Goal: Use online tool/utility: Utilize a website feature to perform a specific function

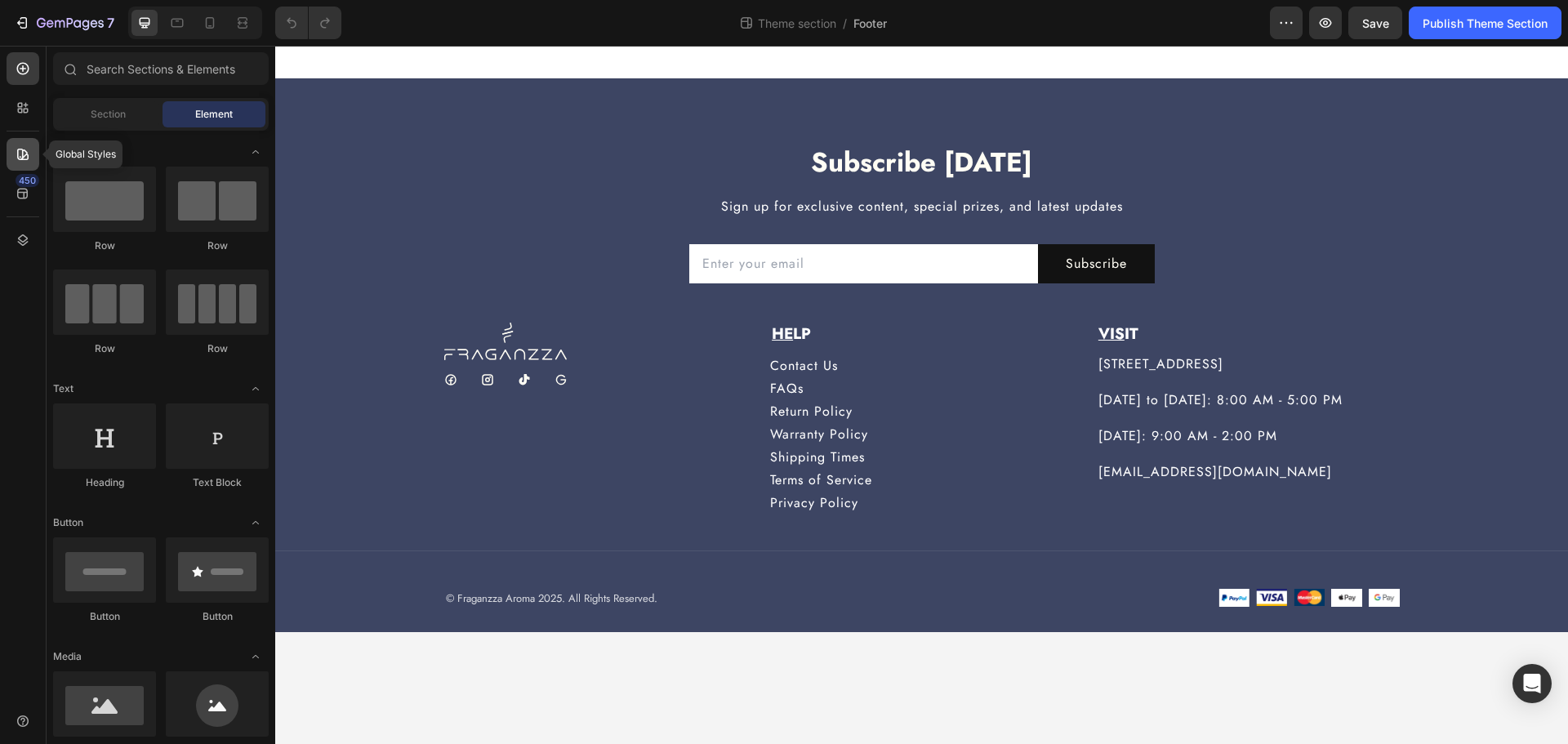
click at [28, 166] on div at bounding box center [22, 154] width 32 height 32
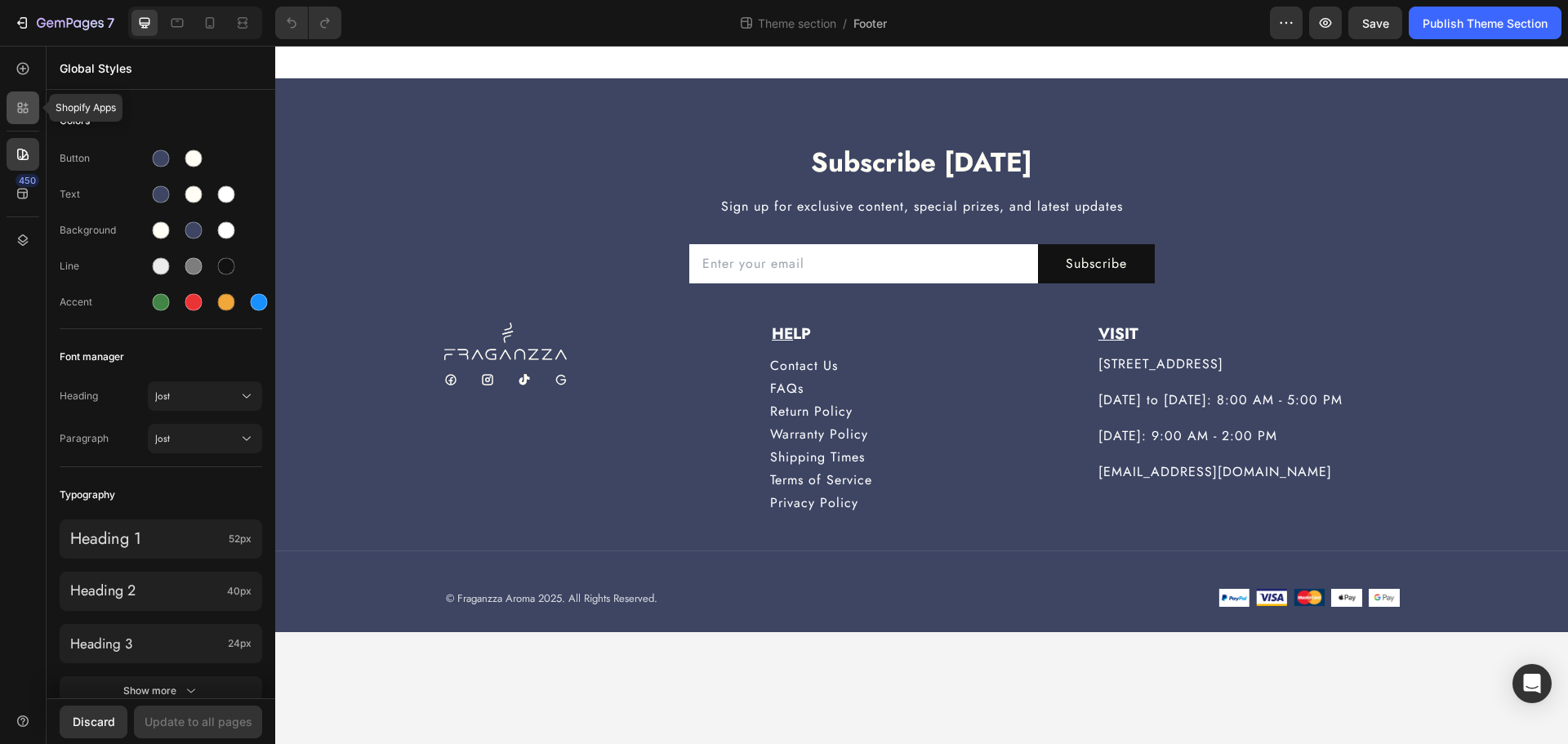
click at [28, 107] on icon at bounding box center [23, 108] width 17 height 17
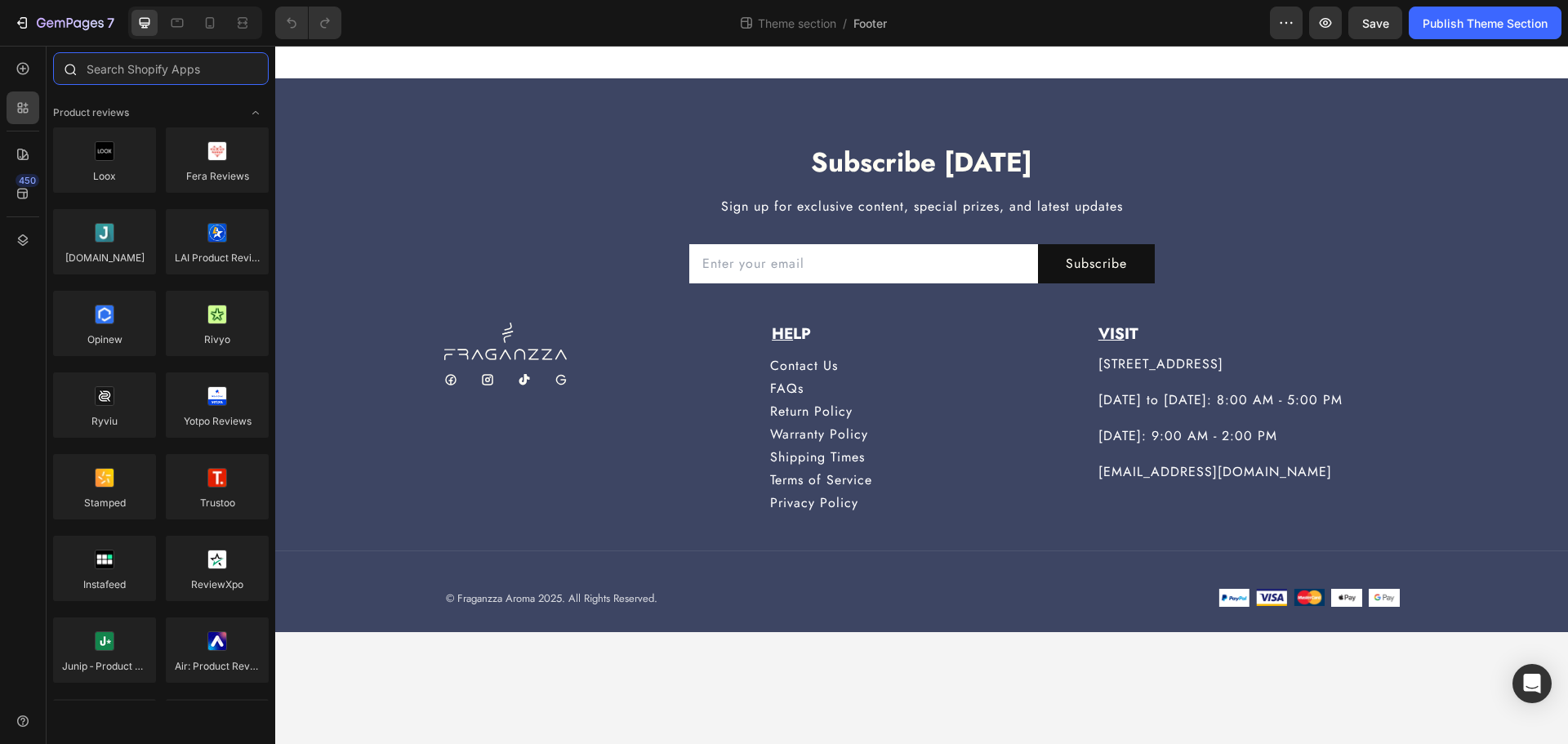
click at [130, 59] on input "text" at bounding box center [161, 68] width 215 height 32
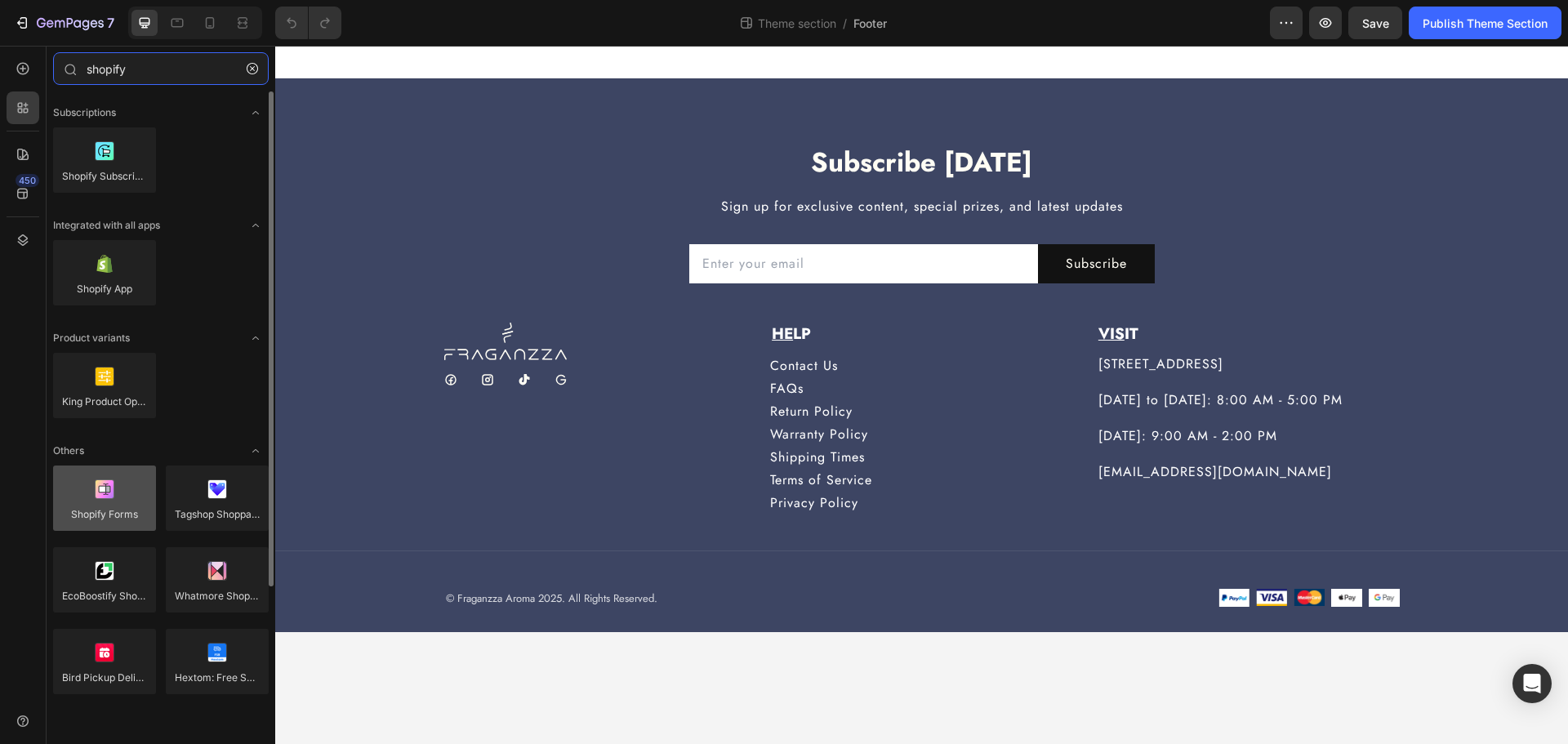
type input "shopify"
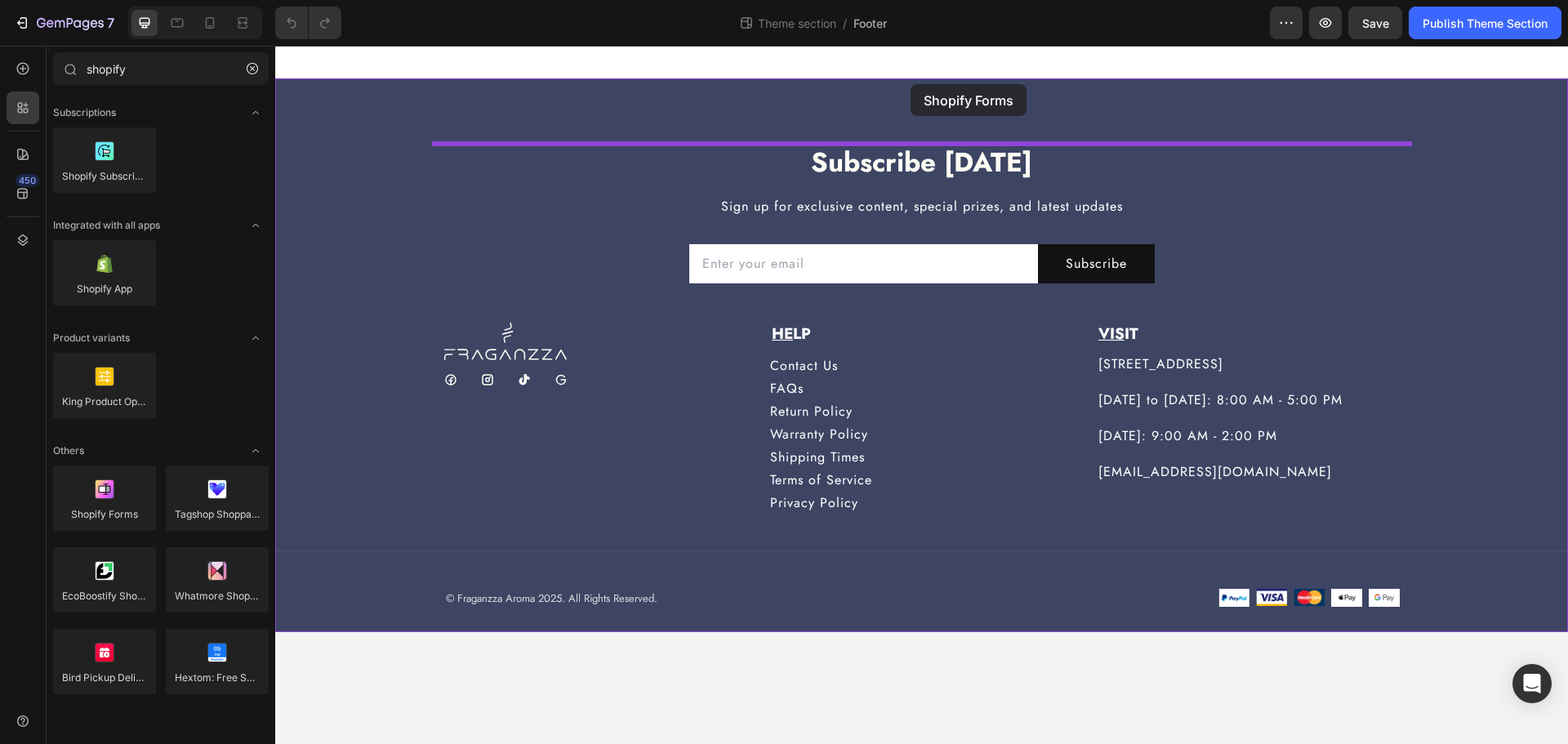
drag, startPoint x: 404, startPoint y: 551, endPoint x: 911, endPoint y: 84, distance: 689.3
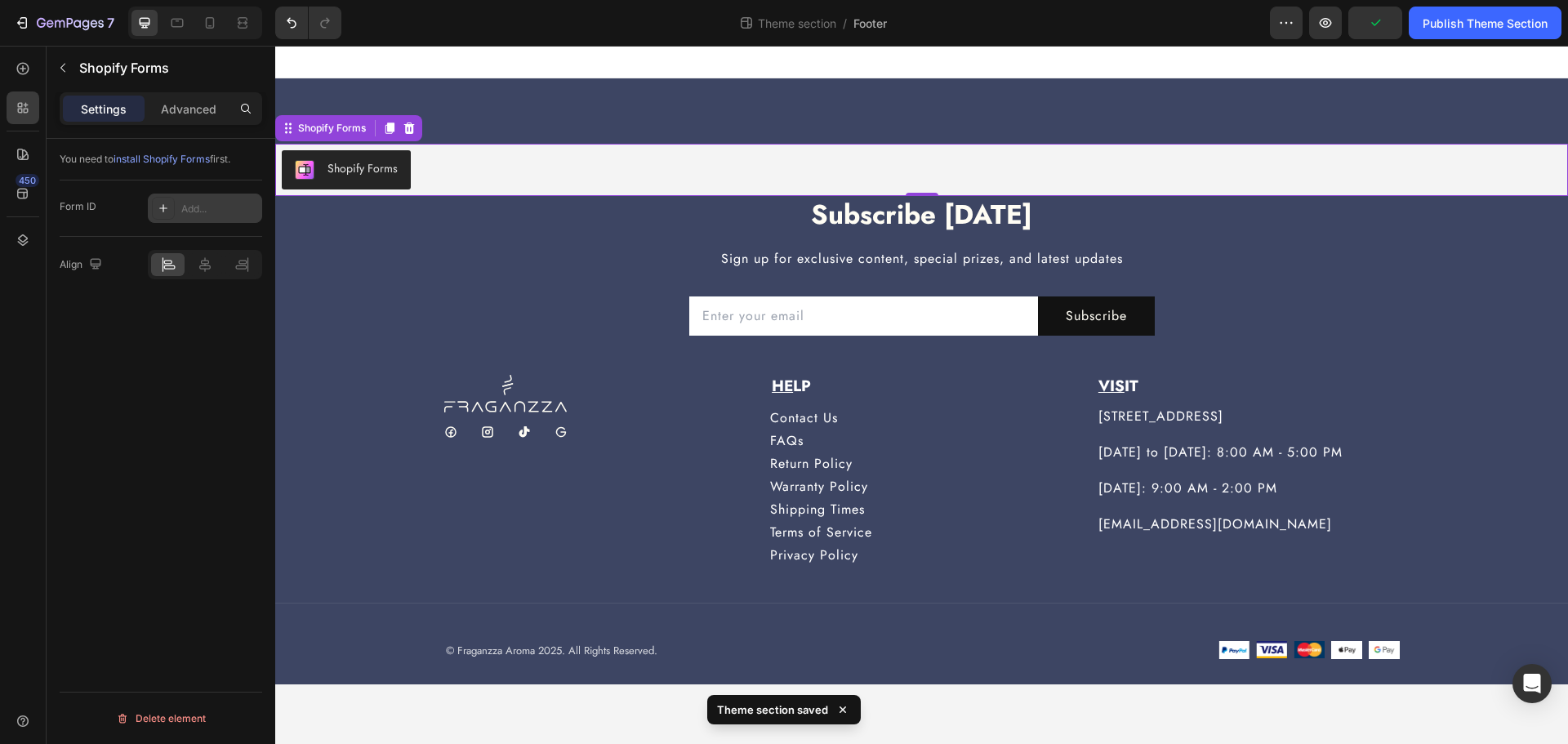
click at [207, 209] on div "Add..." at bounding box center [220, 209] width 77 height 15
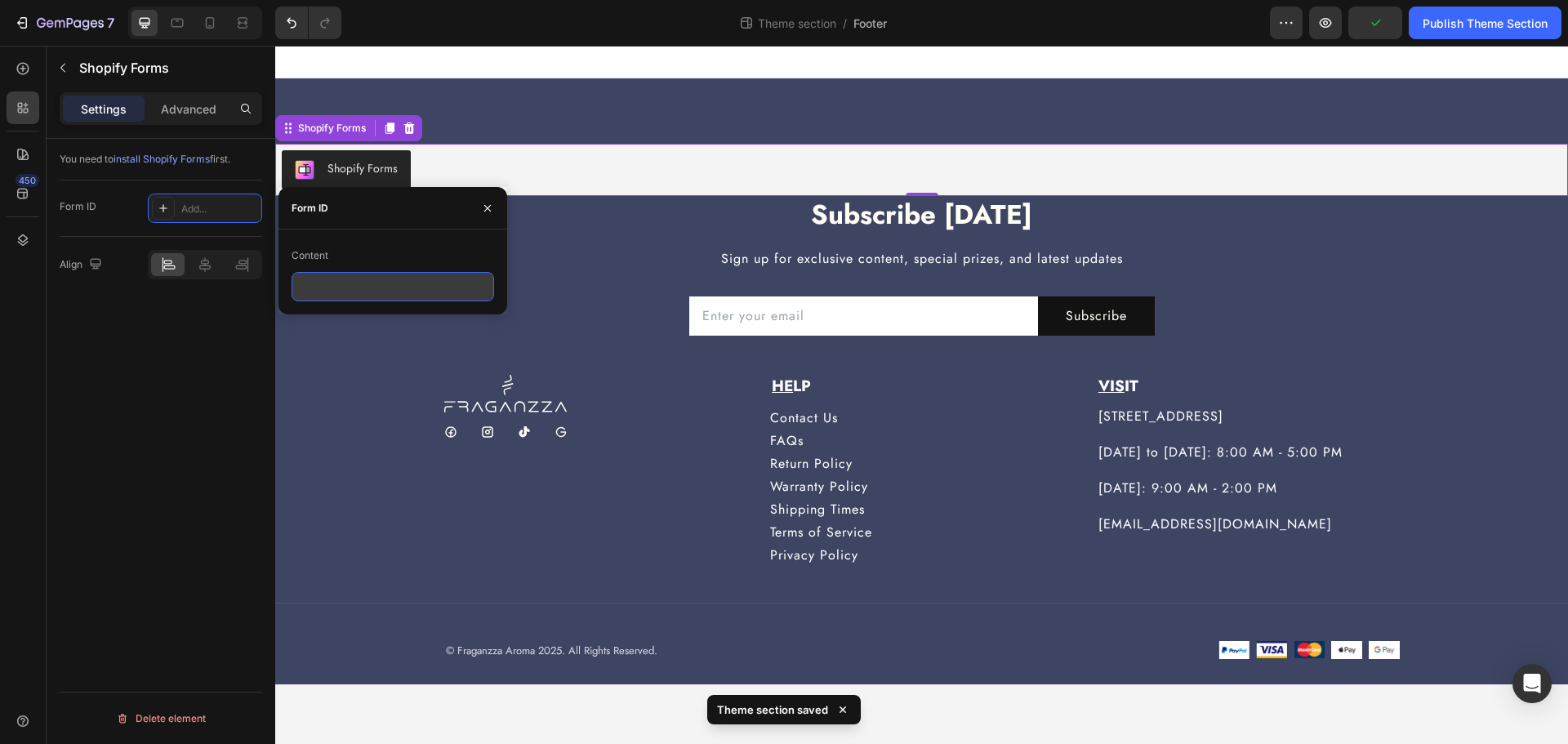
click at [362, 294] on input "text" at bounding box center [392, 286] width 202 height 29
paste input "672824"
type input "672824"
click at [204, 383] on div "You need to install Shopify Forms first. Form ID Add... Align Delete element" at bounding box center [161, 464] width 229 height 652
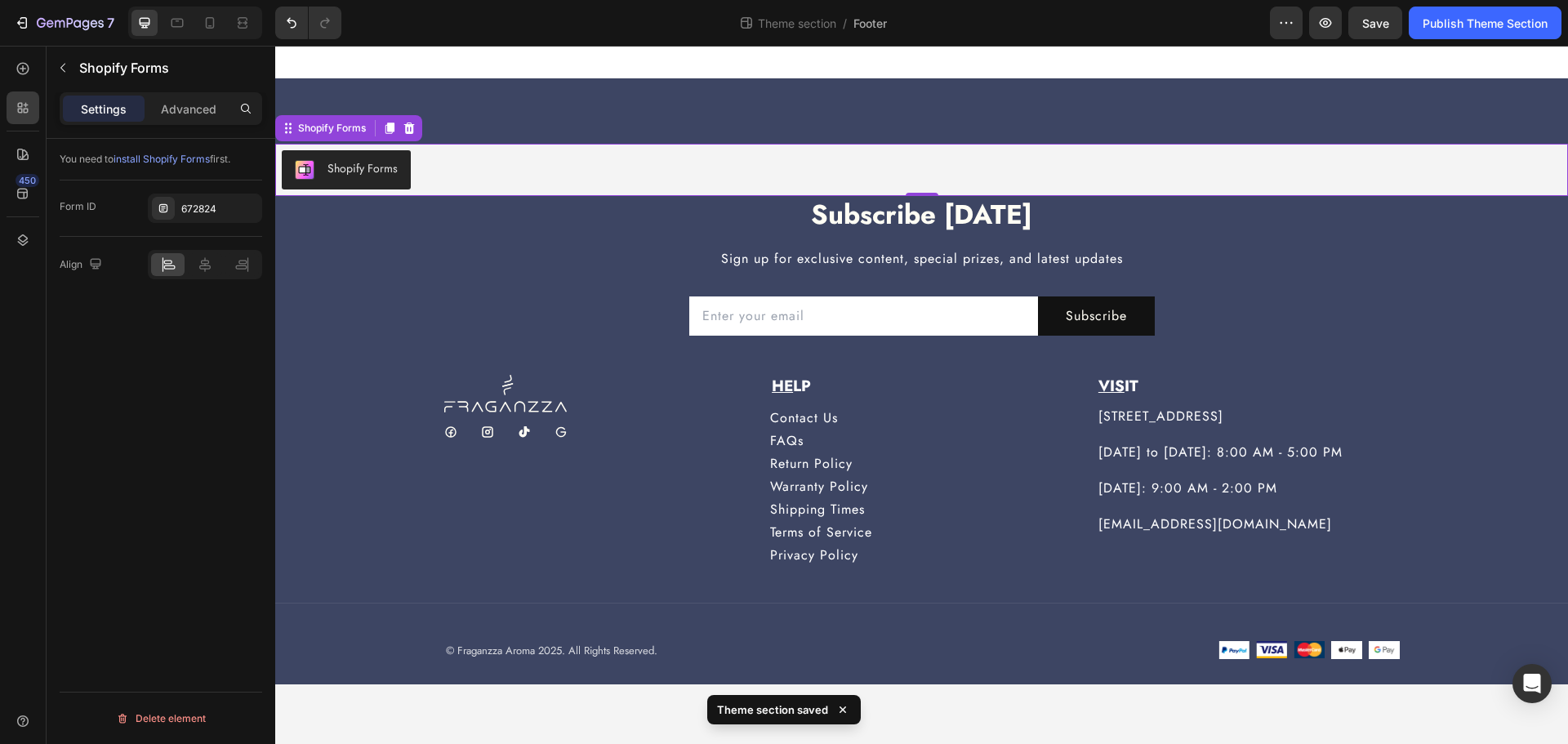
click at [163, 350] on div "You need to install Shopify Forms first. Form ID 672824 Align Delete element" at bounding box center [161, 464] width 229 height 652
click at [156, 159] on span "install Shopify Forms" at bounding box center [161, 159] width 96 height 12
click at [539, 285] on div "Email Field Subscribe Submit Button Row Newsletter" at bounding box center [922, 313] width 956 height 85
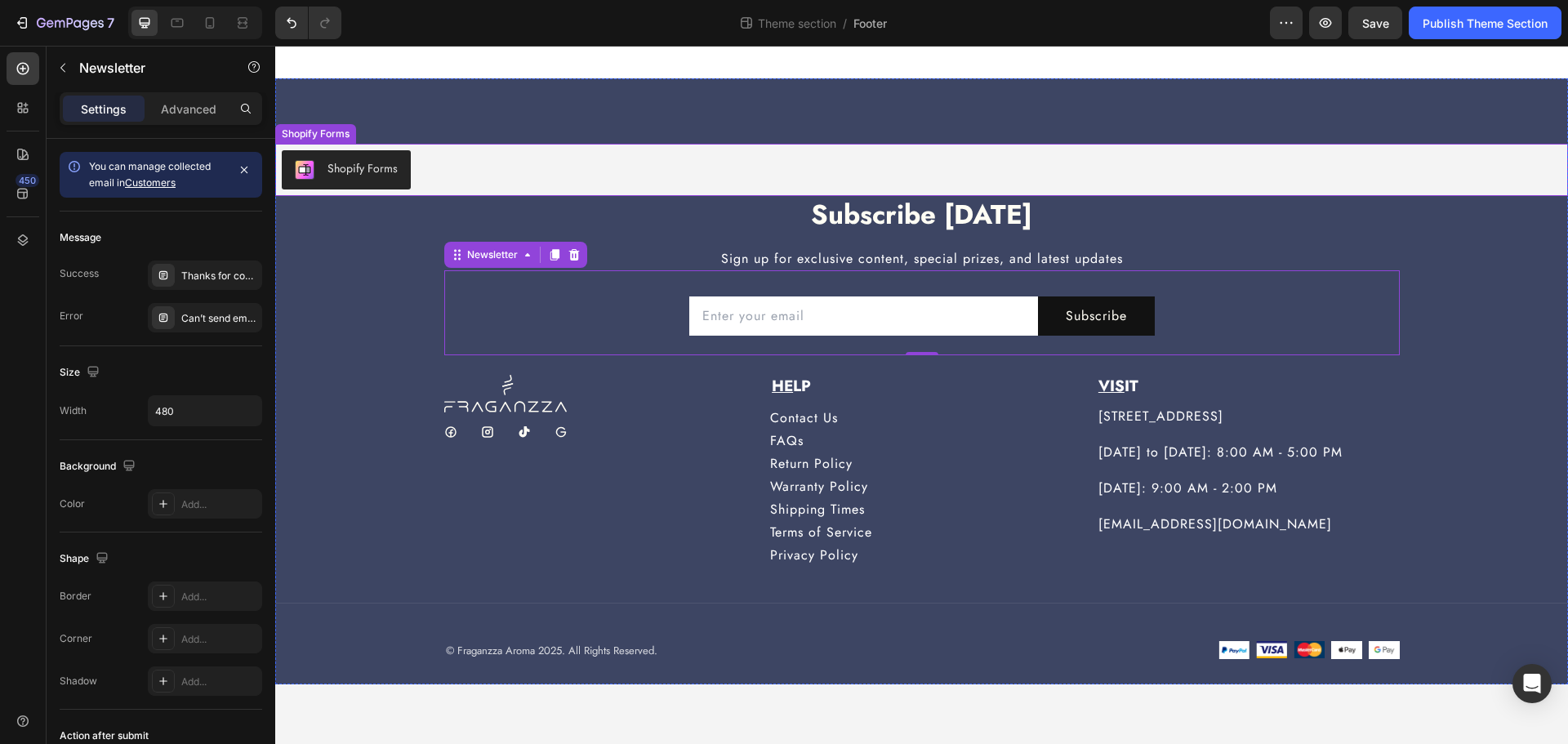
click at [374, 170] on div "Shopify Forms" at bounding box center [363, 168] width 70 height 17
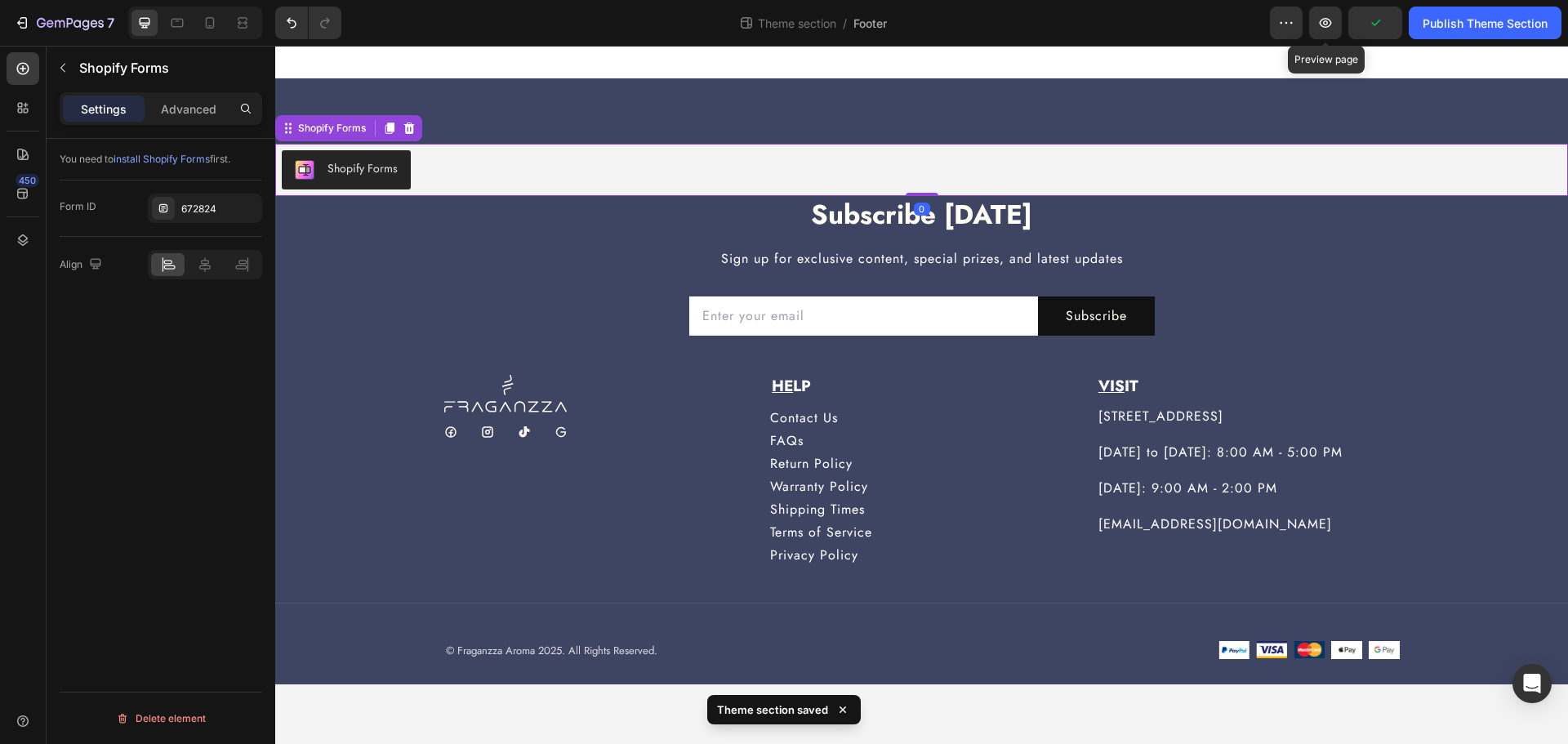
click at [1309, 8] on div at bounding box center [1325, 22] width 32 height 32
click at [1322, 14] on button "button" at bounding box center [1325, 22] width 32 height 32
click at [116, 355] on div "You need to install Shopify Forms first. Form ID 672824 Align Delete element" at bounding box center [161, 464] width 229 height 652
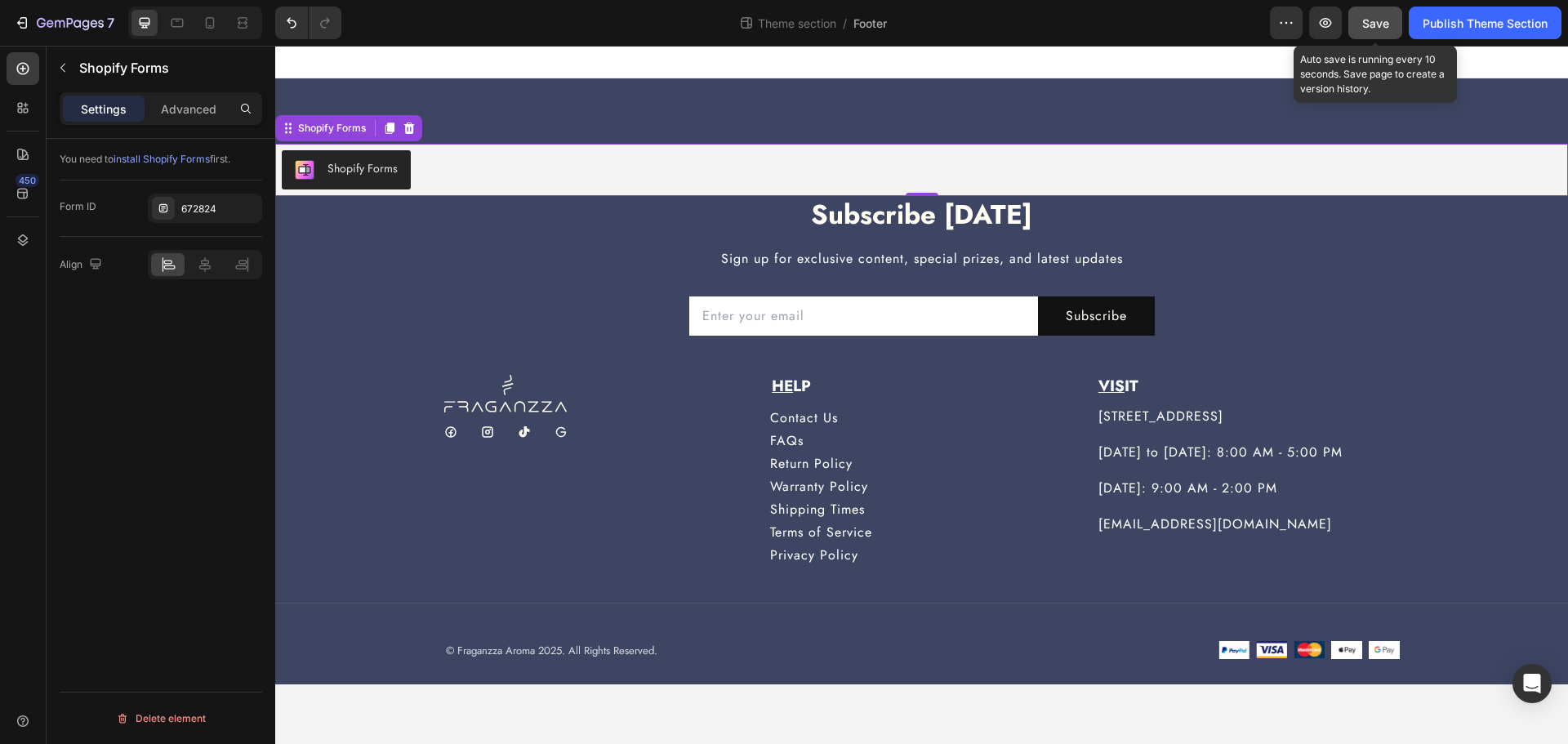
click at [1373, 30] on div "Save" at bounding box center [1376, 23] width 27 height 17
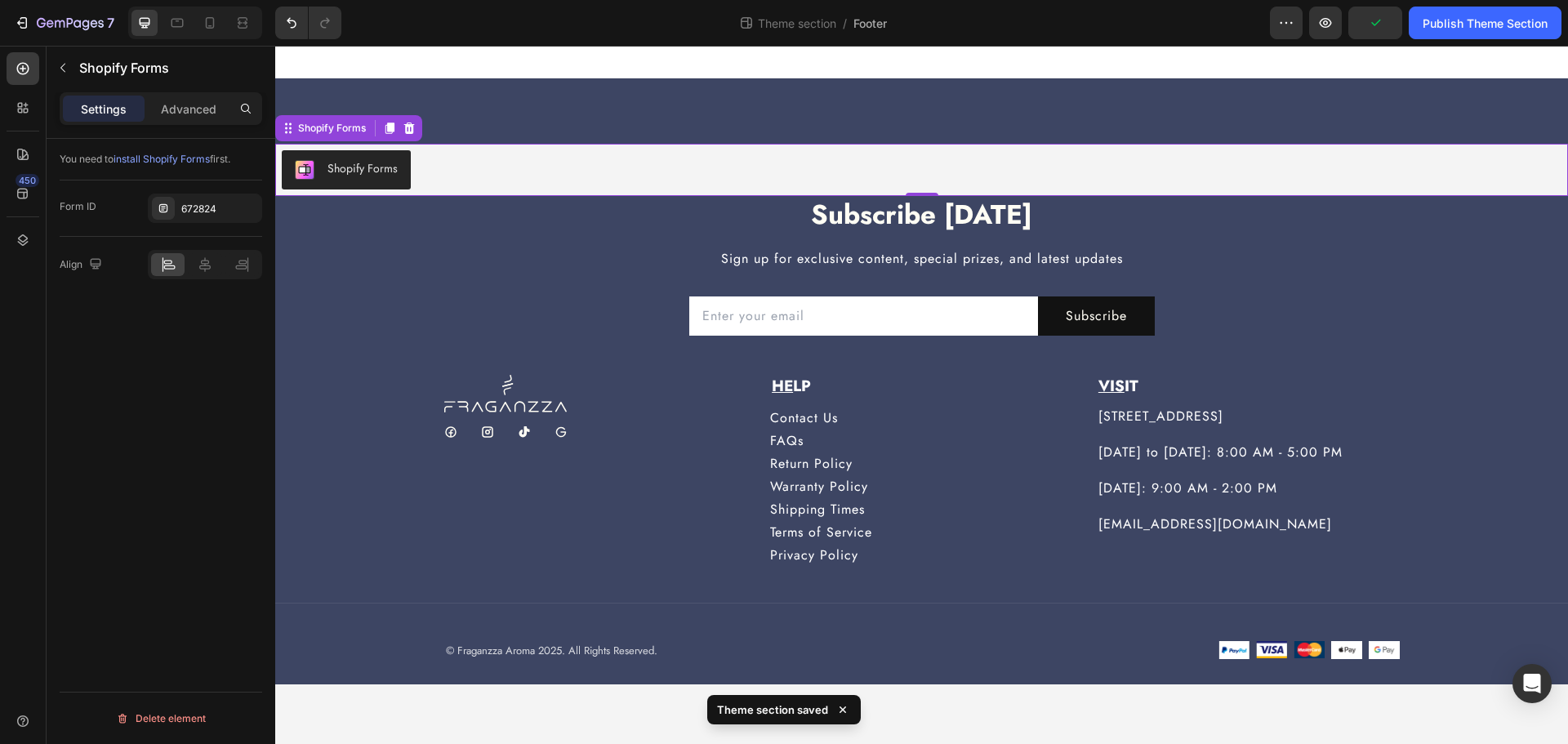
click at [168, 355] on div "You need to install Shopify Forms first. Form ID 672824 Align Delete element" at bounding box center [161, 464] width 229 height 652
click at [201, 216] on div "672824" at bounding box center [220, 209] width 77 height 15
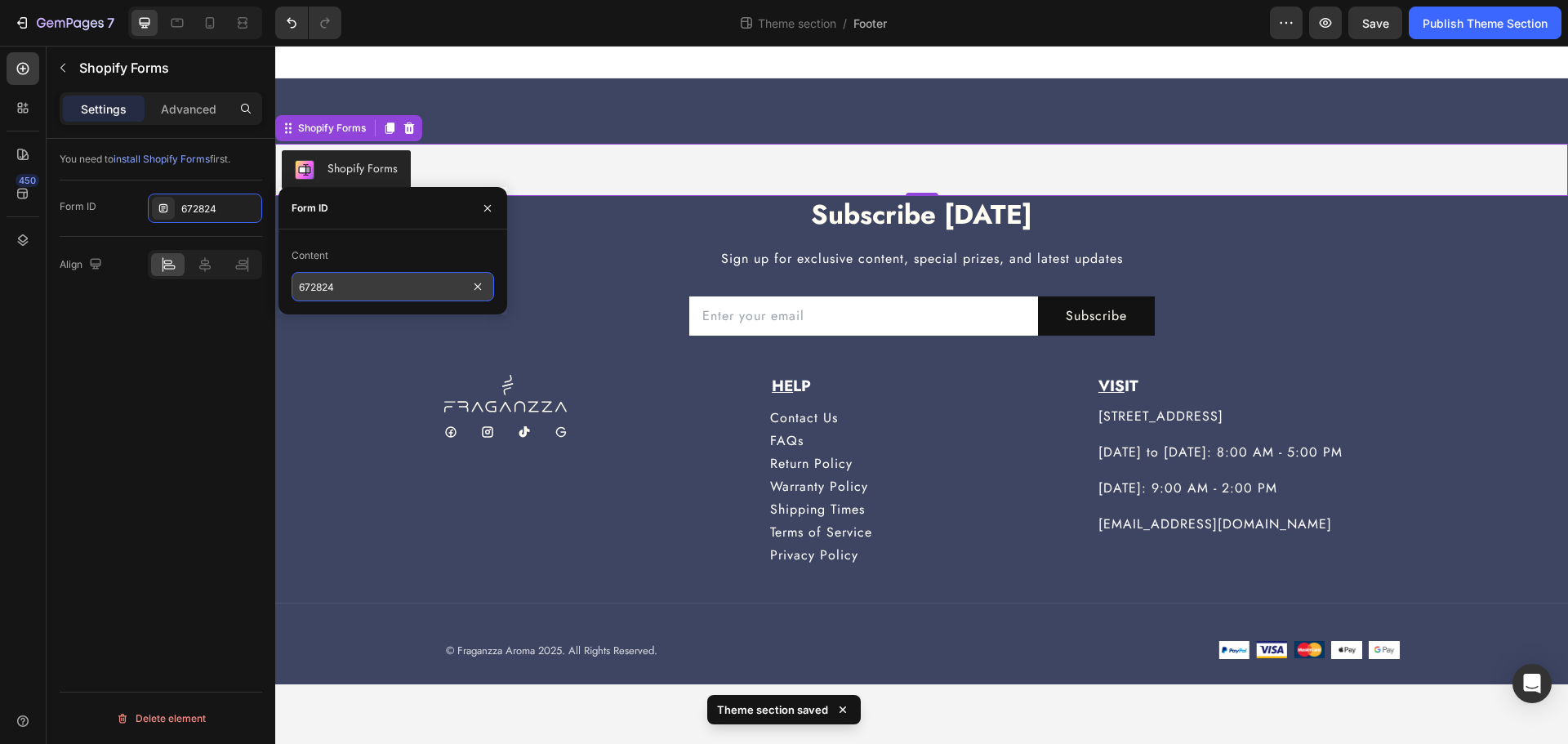
click at [314, 284] on input "672824" at bounding box center [392, 286] width 202 height 29
click at [216, 343] on div "You need to install Shopify Forms first. Form ID 672824 Align Delete element" at bounding box center [161, 464] width 229 height 652
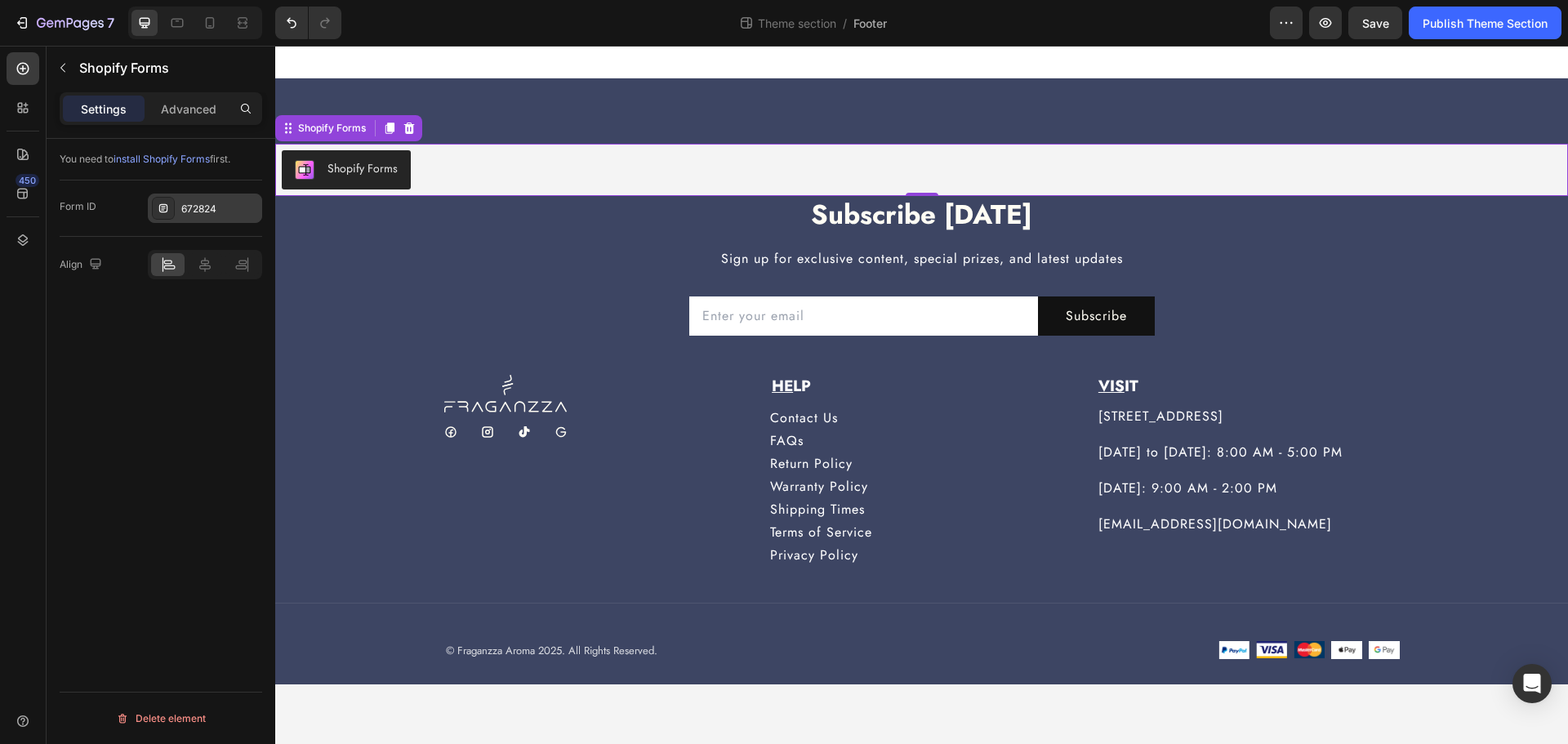
click at [201, 201] on div "672824" at bounding box center [220, 209] width 77 height 15
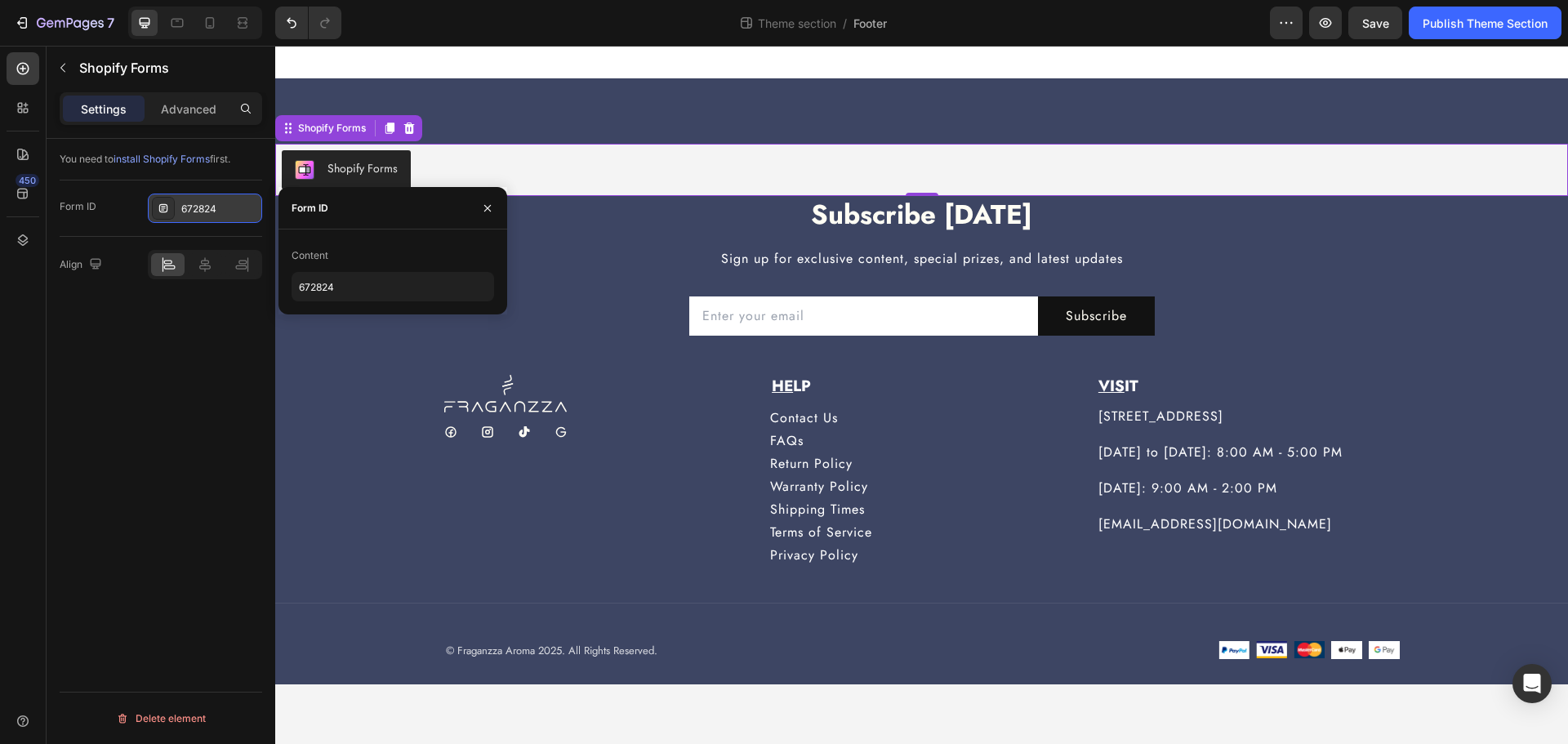
click at [201, 201] on div "672824" at bounding box center [220, 209] width 77 height 15
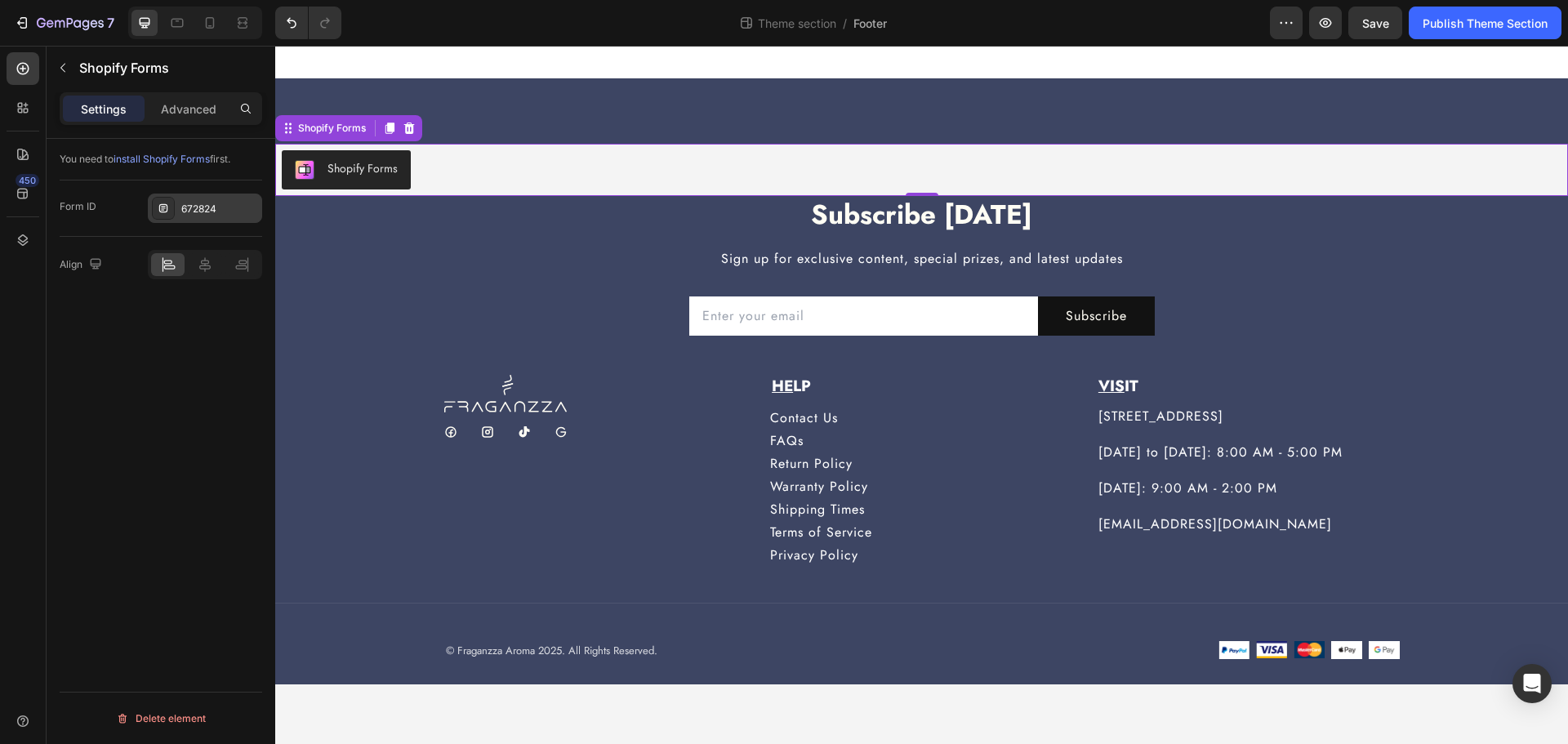
drag, startPoint x: 166, startPoint y: 229, endPoint x: 201, endPoint y: 202, distance: 44.2
click at [170, 224] on div "Form ID 672824" at bounding box center [161, 209] width 202 height 57
click at [201, 202] on div "672824" at bounding box center [220, 209] width 77 height 15
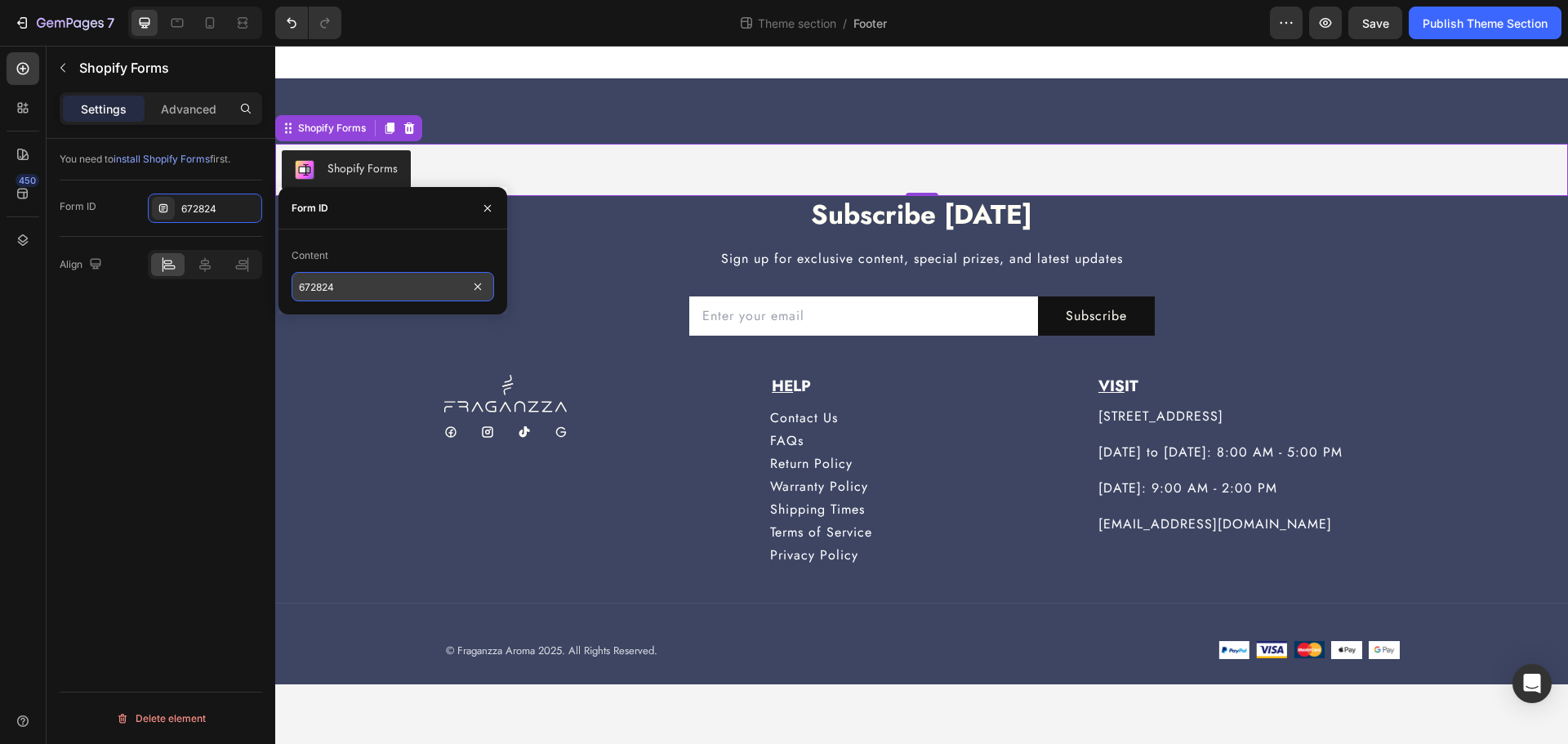
click at [390, 292] on input "672824" at bounding box center [392, 286] width 202 height 29
paste input "text"
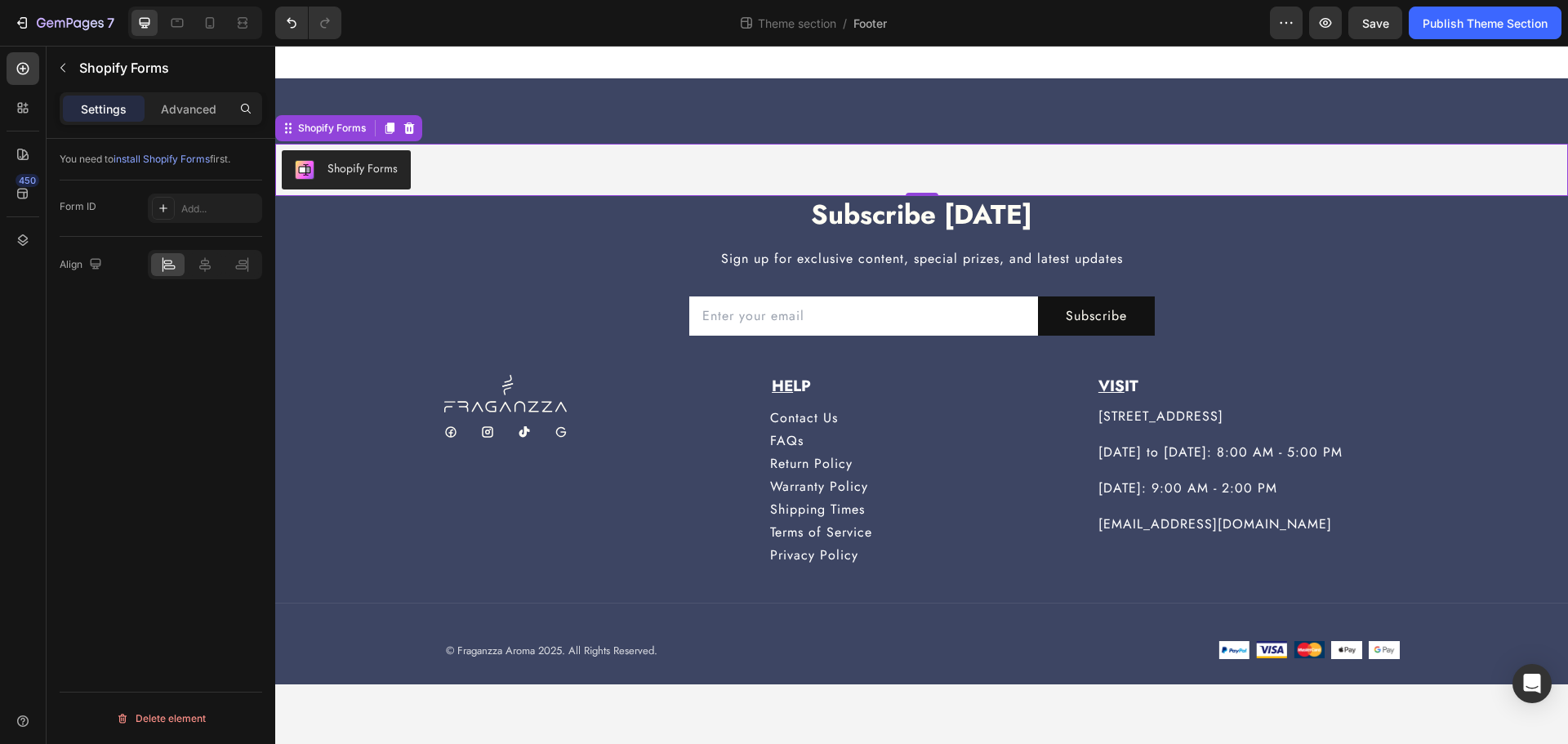
click at [151, 394] on div "You need to install Shopify Forms first. Form ID Add... Align Delete element" at bounding box center [161, 464] width 229 height 652
click at [1389, 11] on button "Save" at bounding box center [1375, 22] width 54 height 32
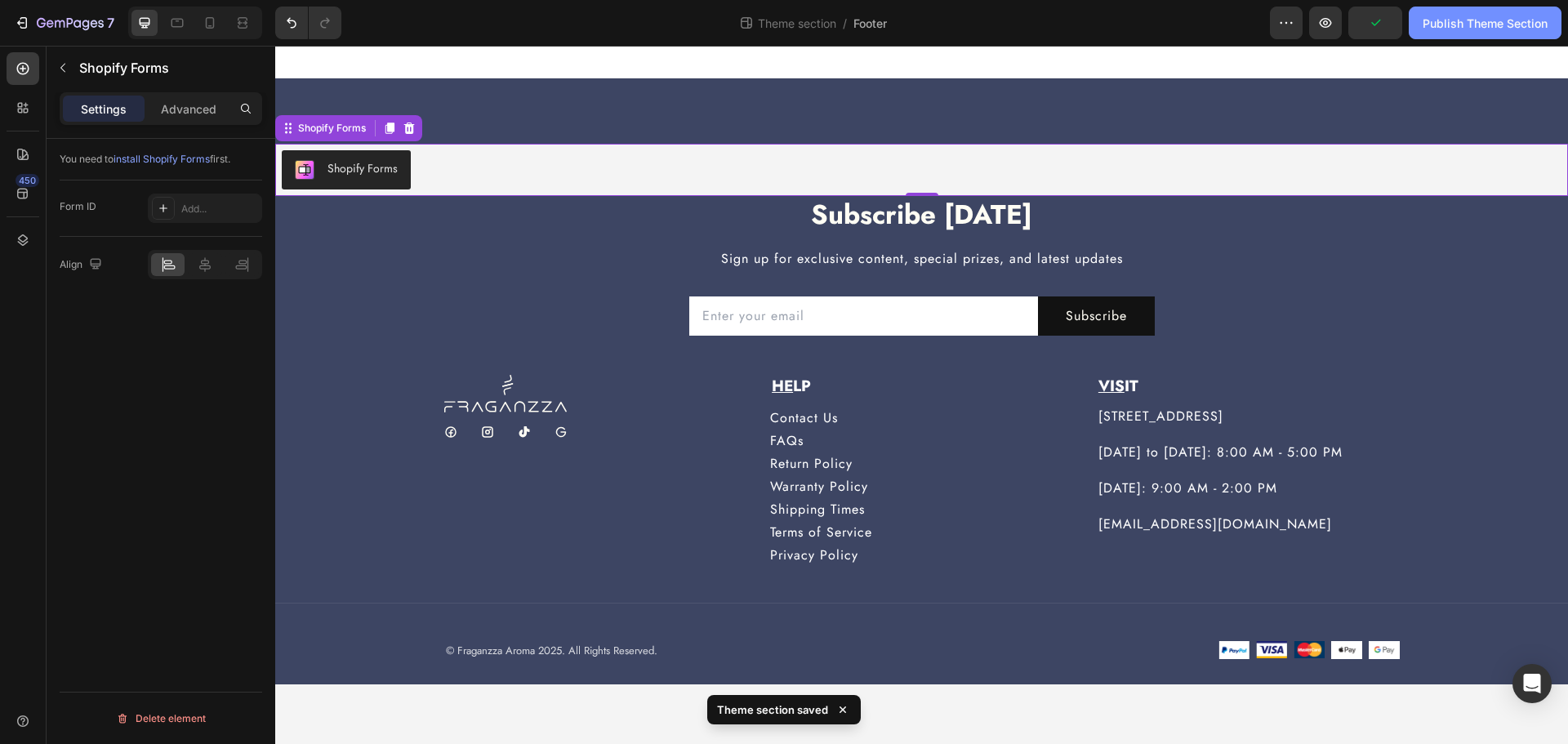
click at [1425, 20] on div "Publish Theme Section" at bounding box center [1485, 23] width 125 height 17
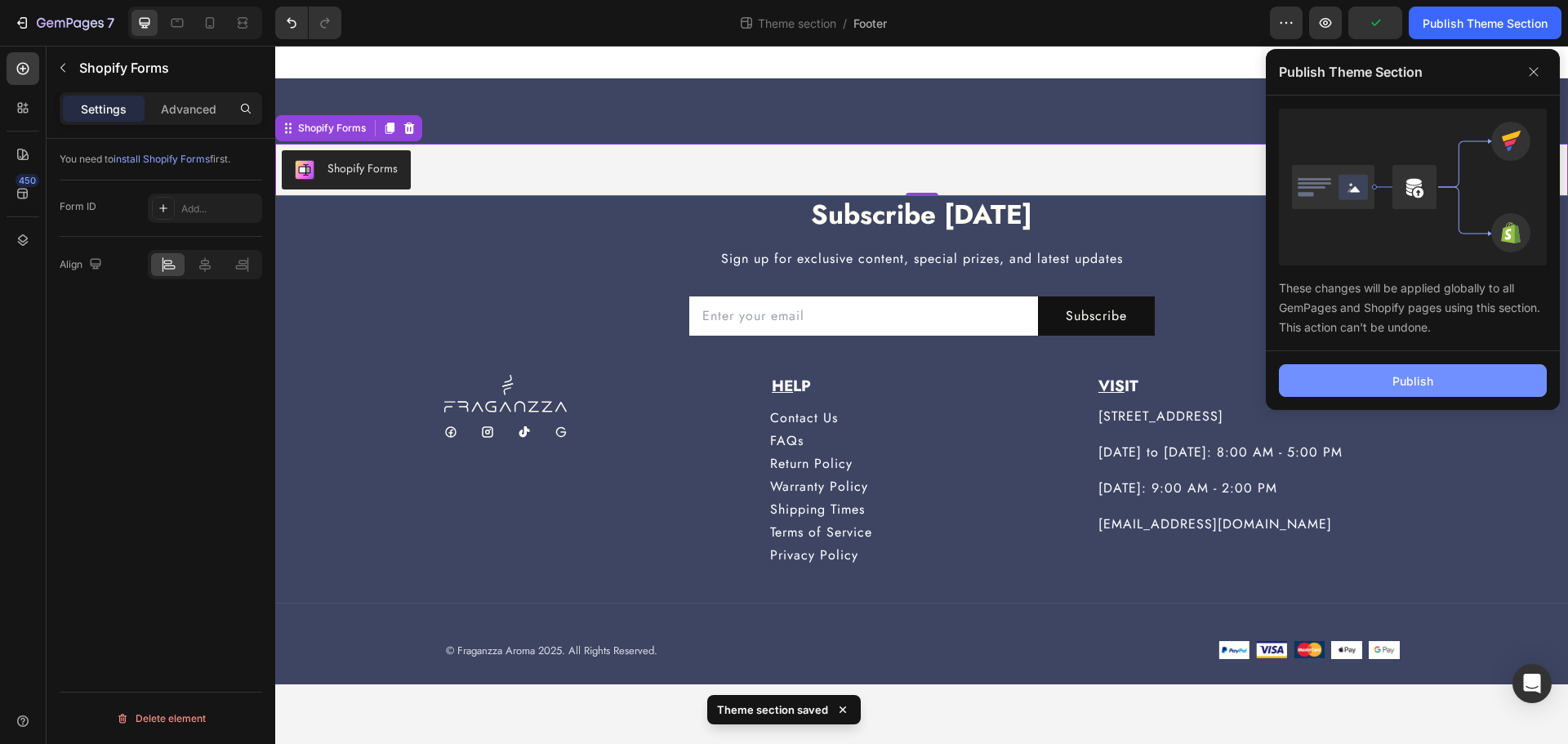
click at [1439, 379] on button "Publish" at bounding box center [1412, 380] width 268 height 32
